Goal: Find specific page/section: Find specific page/section

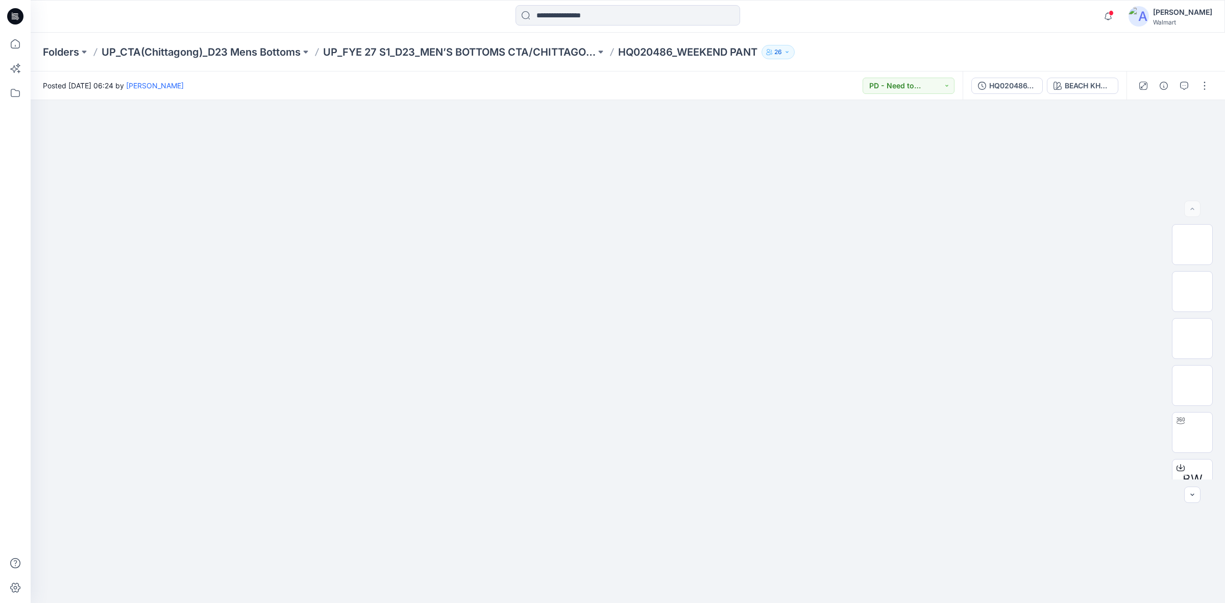
click at [847, 9] on div at bounding box center [627, 16] width 597 height 22
click at [1114, 13] on span at bounding box center [1111, 13] width 5 height 6
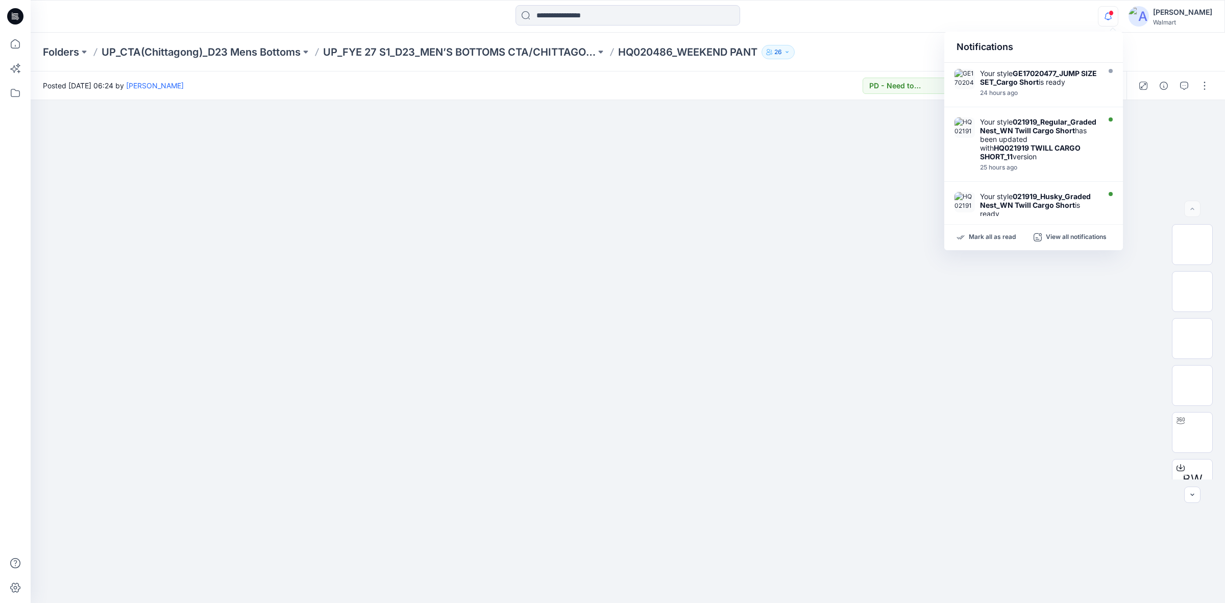
click at [1042, 12] on div "Notifications Your style GE17020477_JUMP SIZE SET_Cargo Short is ready 24 hours…" at bounding box center [628, 16] width 1194 height 22
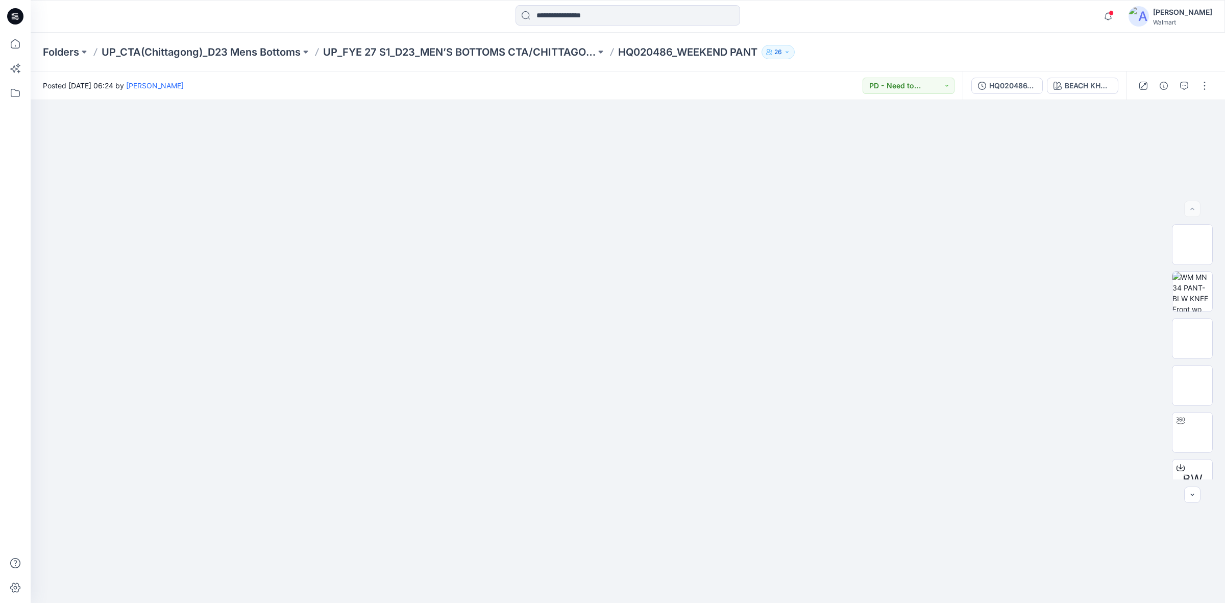
click at [905, 30] on div "Notifications Your style GE17020477_JUMP SIZE SET_Cargo Short is ready 24 hours…" at bounding box center [628, 16] width 1194 height 33
click at [432, 78] on div "Posted Wednesday, July 02, 2025 06:24 by Shabbir Hashmi PD - Need to Review Cost" at bounding box center [497, 85] width 932 height 28
click at [482, 18] on div at bounding box center [627, 16] width 597 height 22
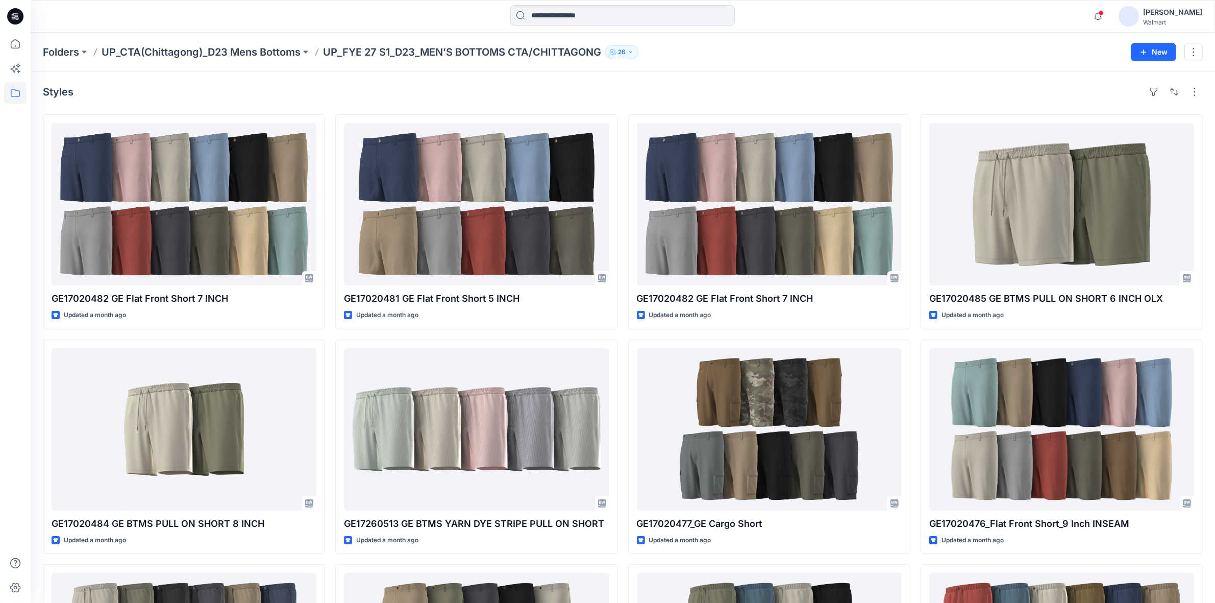
click at [411, 11] on div at bounding box center [623, 16] width 592 height 22
